Goal: Find contact information: Find contact information

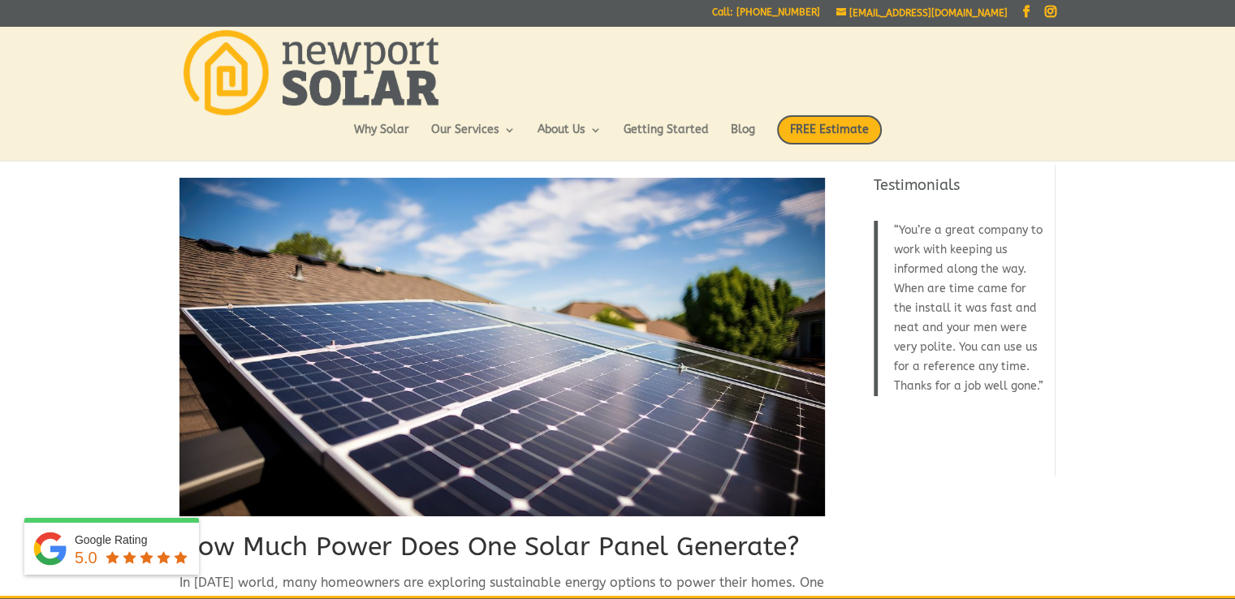
click at [798, 225] on img at bounding box center [502, 347] width 646 height 338
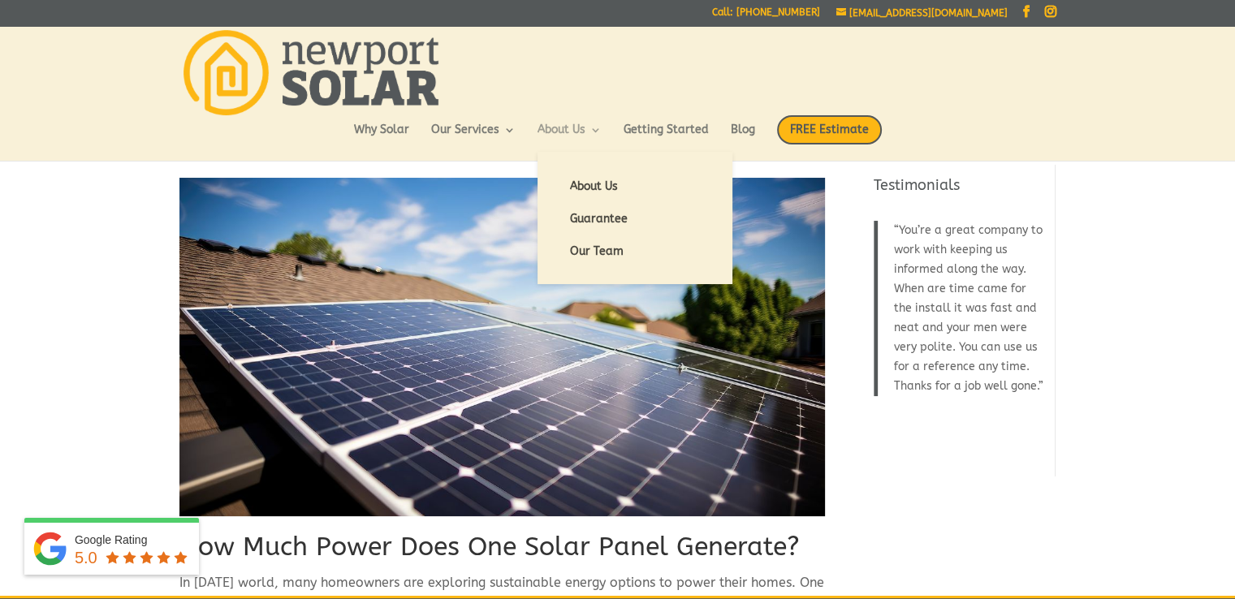
click at [596, 129] on link "About Us" at bounding box center [570, 138] width 64 height 28
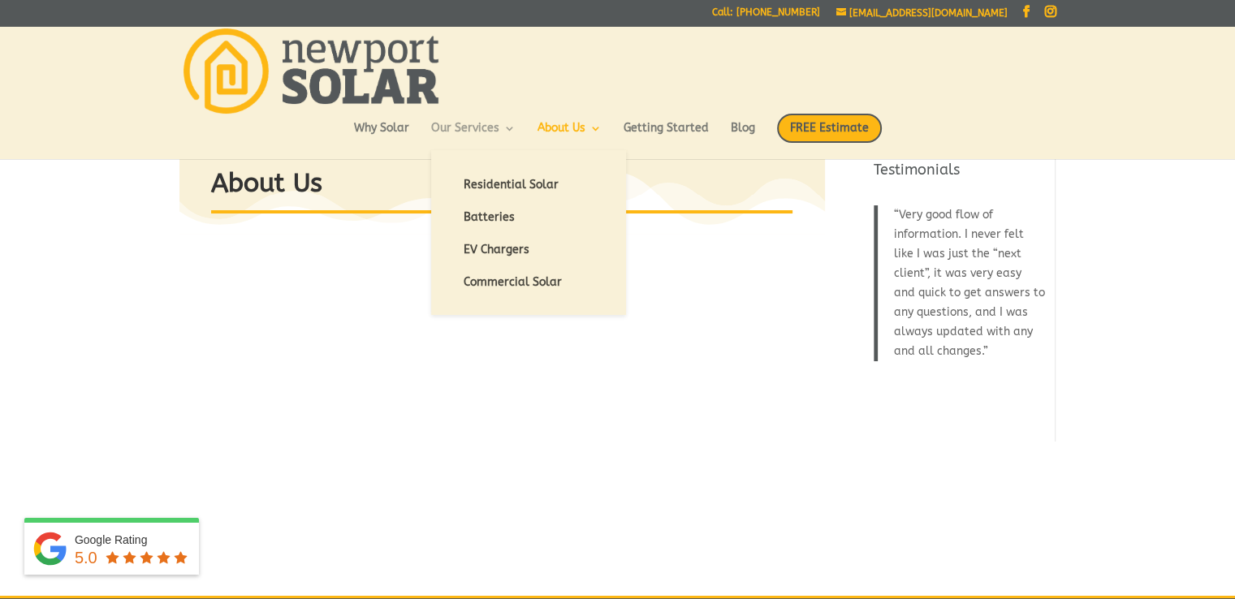
click at [512, 135] on link "Our Services" at bounding box center [473, 137] width 84 height 28
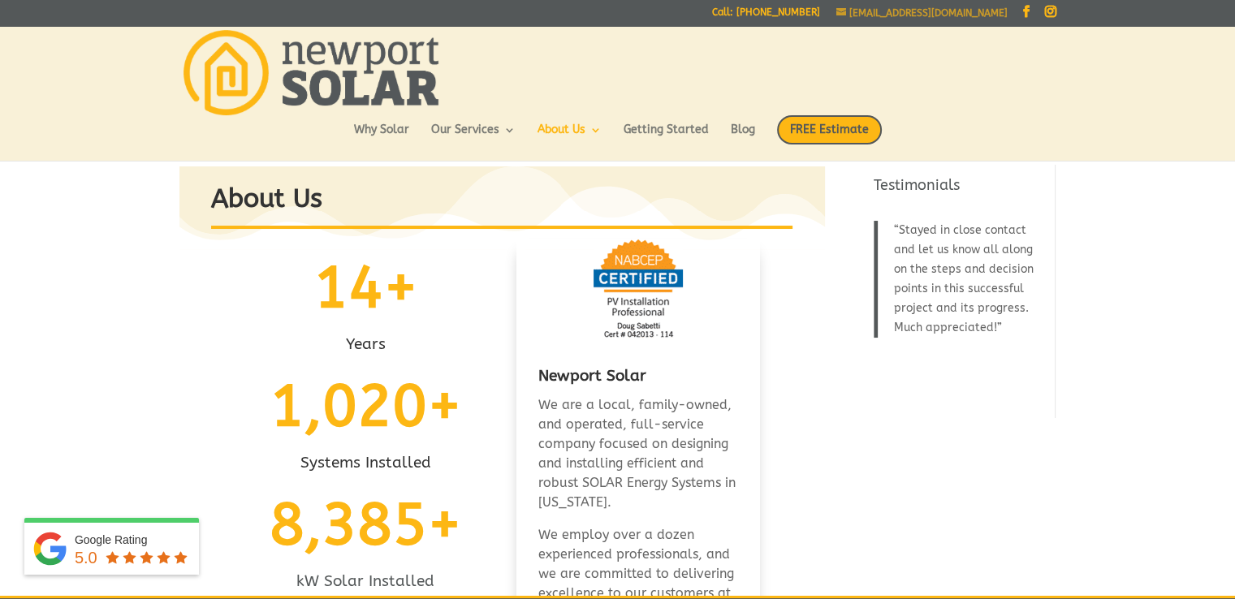
click at [945, 15] on span "[EMAIL_ADDRESS][DOMAIN_NAME]" at bounding box center [922, 12] width 171 height 11
